Goal: Download file/media

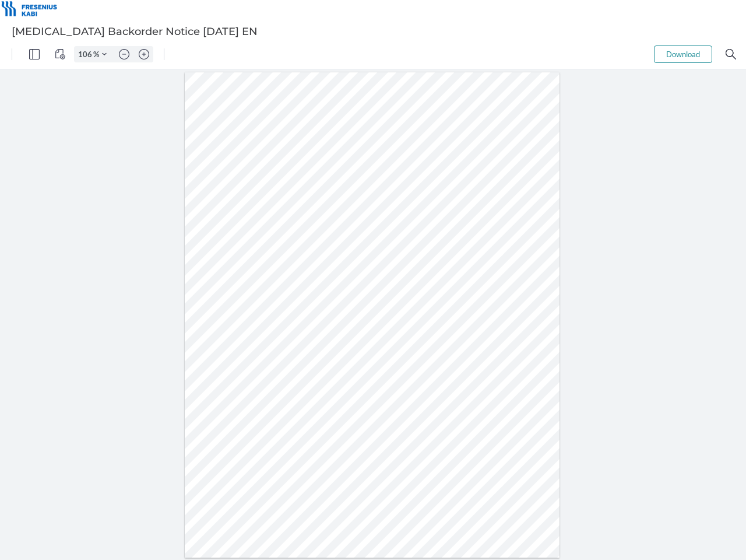
click at [34, 54] on img "Panel" at bounding box center [34, 54] width 10 height 10
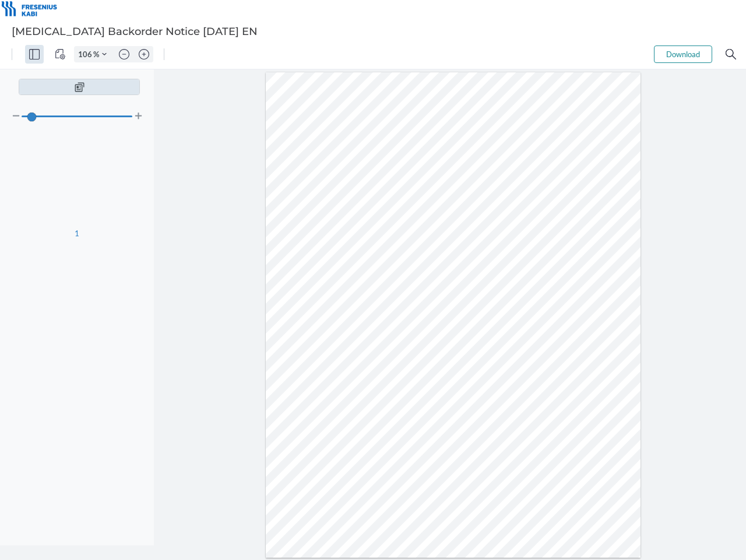
click at [60, 54] on img "View Controls" at bounding box center [60, 54] width 10 height 10
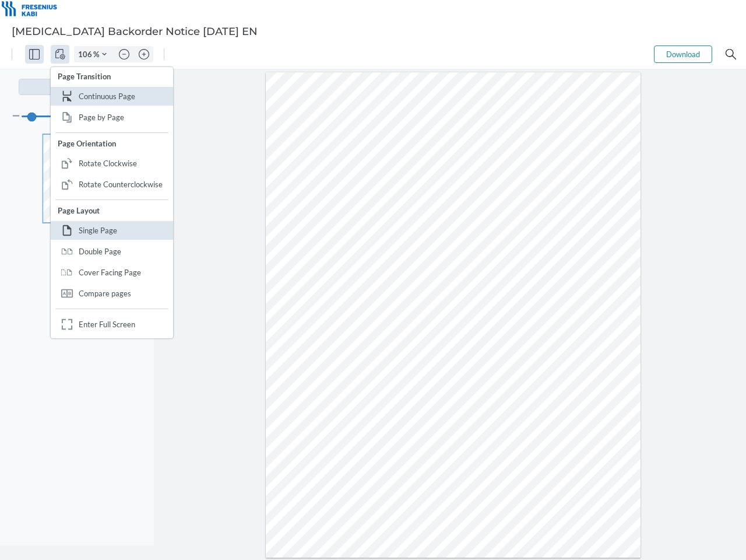
click at [87, 54] on input "106" at bounding box center [84, 54] width 19 height 10
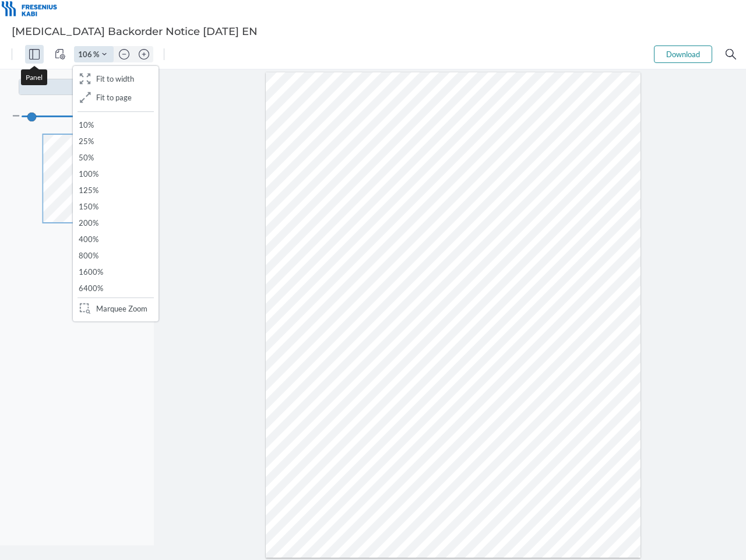
click at [104, 54] on img "Zoom Controls" at bounding box center [104, 54] width 5 height 5
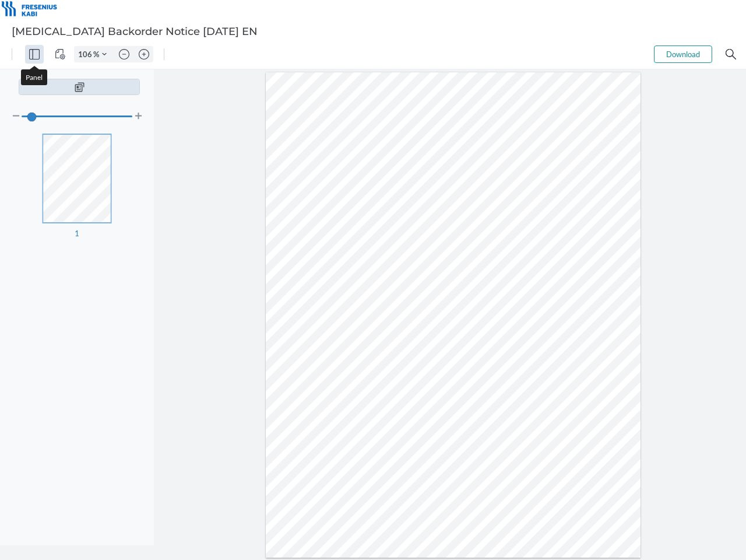
click at [124, 54] on img "Zoom out" at bounding box center [124, 54] width 10 height 10
click at [144, 54] on img "Zoom in" at bounding box center [144, 54] width 10 height 10
type input "106"
click at [683, 54] on button "Download" at bounding box center [683, 53] width 58 height 17
click at [731, 54] on img "Search" at bounding box center [731, 54] width 10 height 10
